Goal: Transaction & Acquisition: Purchase product/service

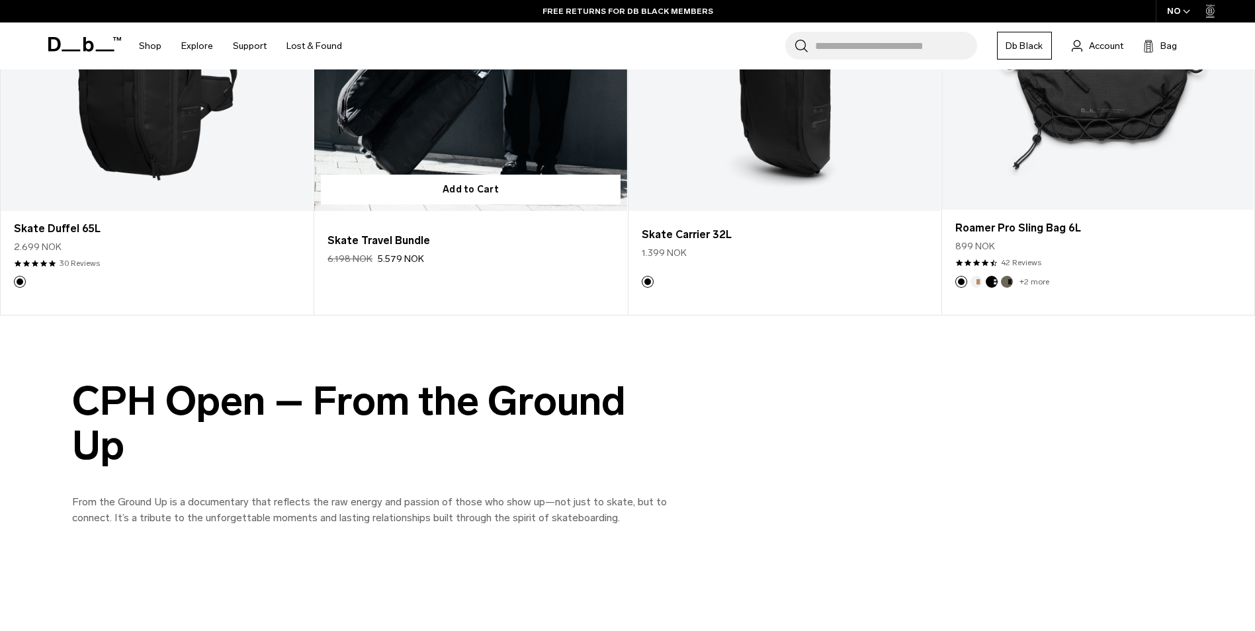
scroll to position [1455, 0]
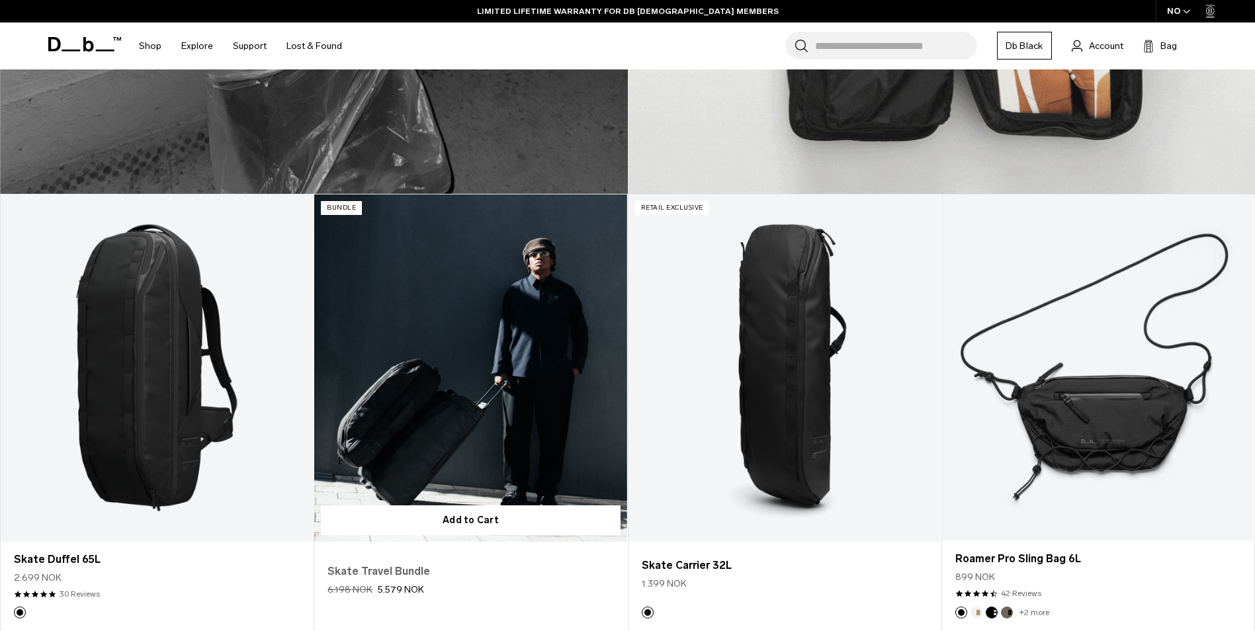
click at [386, 570] on link "Skate Travel Bundle" at bounding box center [470, 571] width 286 height 16
